Goal: Task Accomplishment & Management: Manage account settings

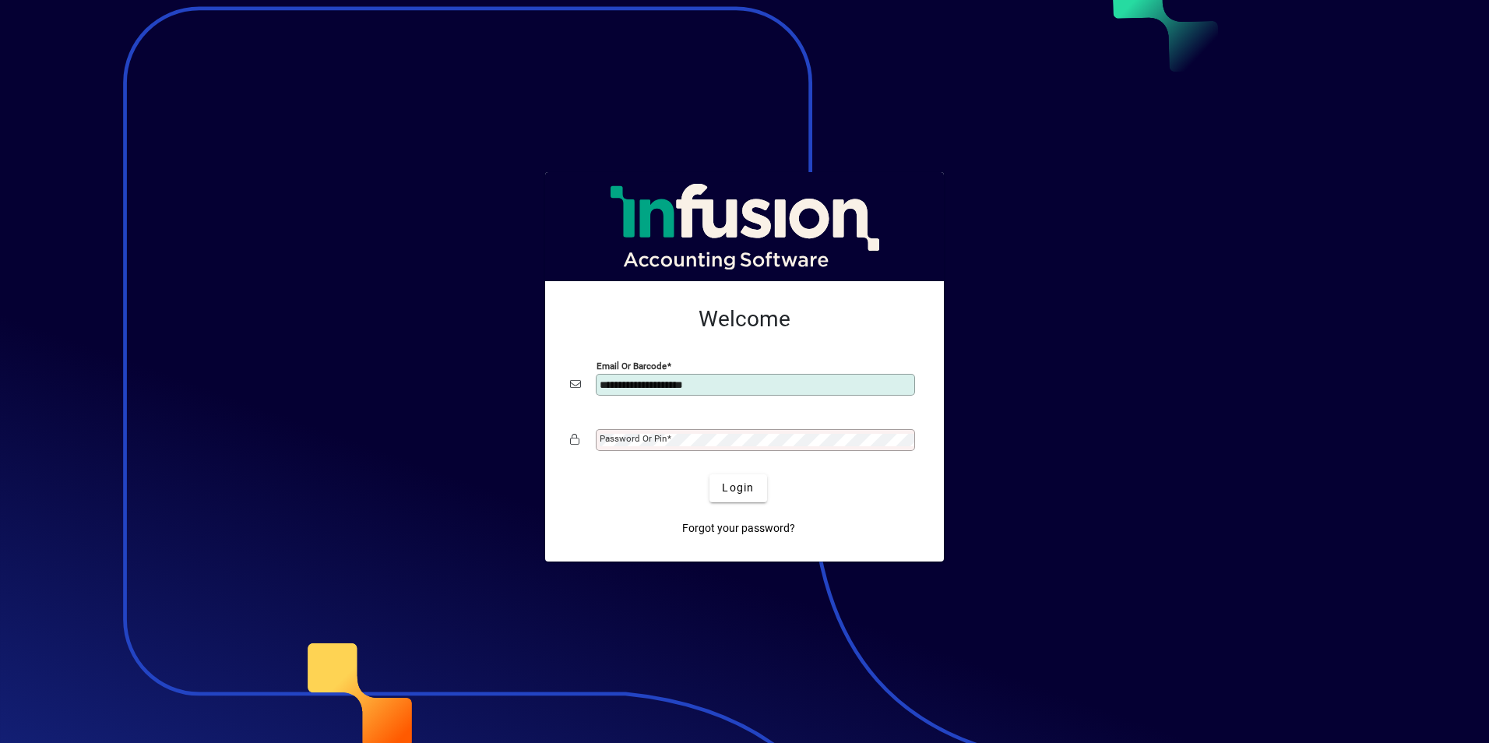
type input "**********"
click at [732, 490] on span "Login" at bounding box center [738, 488] width 32 height 16
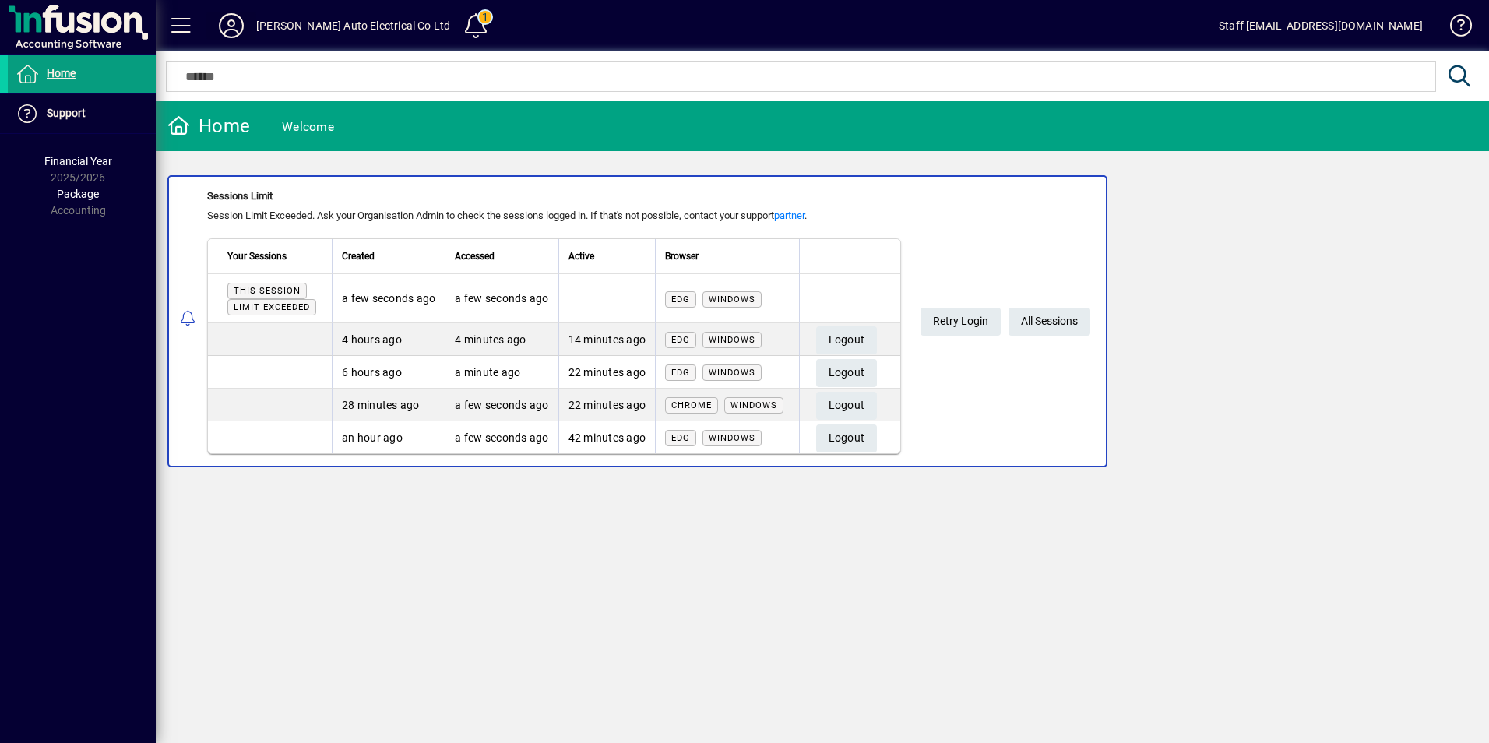
click at [230, 25] on icon at bounding box center [231, 25] width 31 height 25
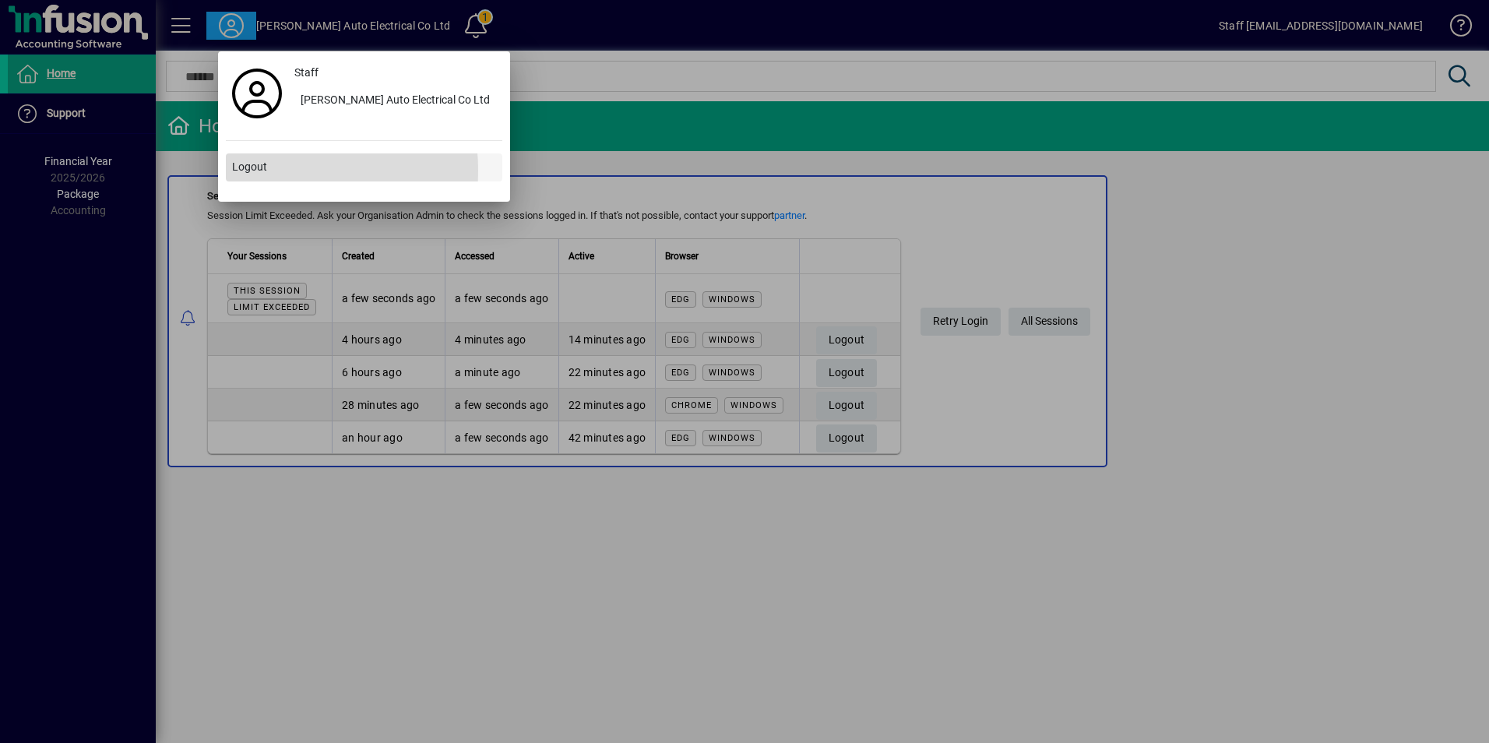
click at [253, 171] on span "Logout" at bounding box center [249, 167] width 35 height 16
